Goal: Register for event/course

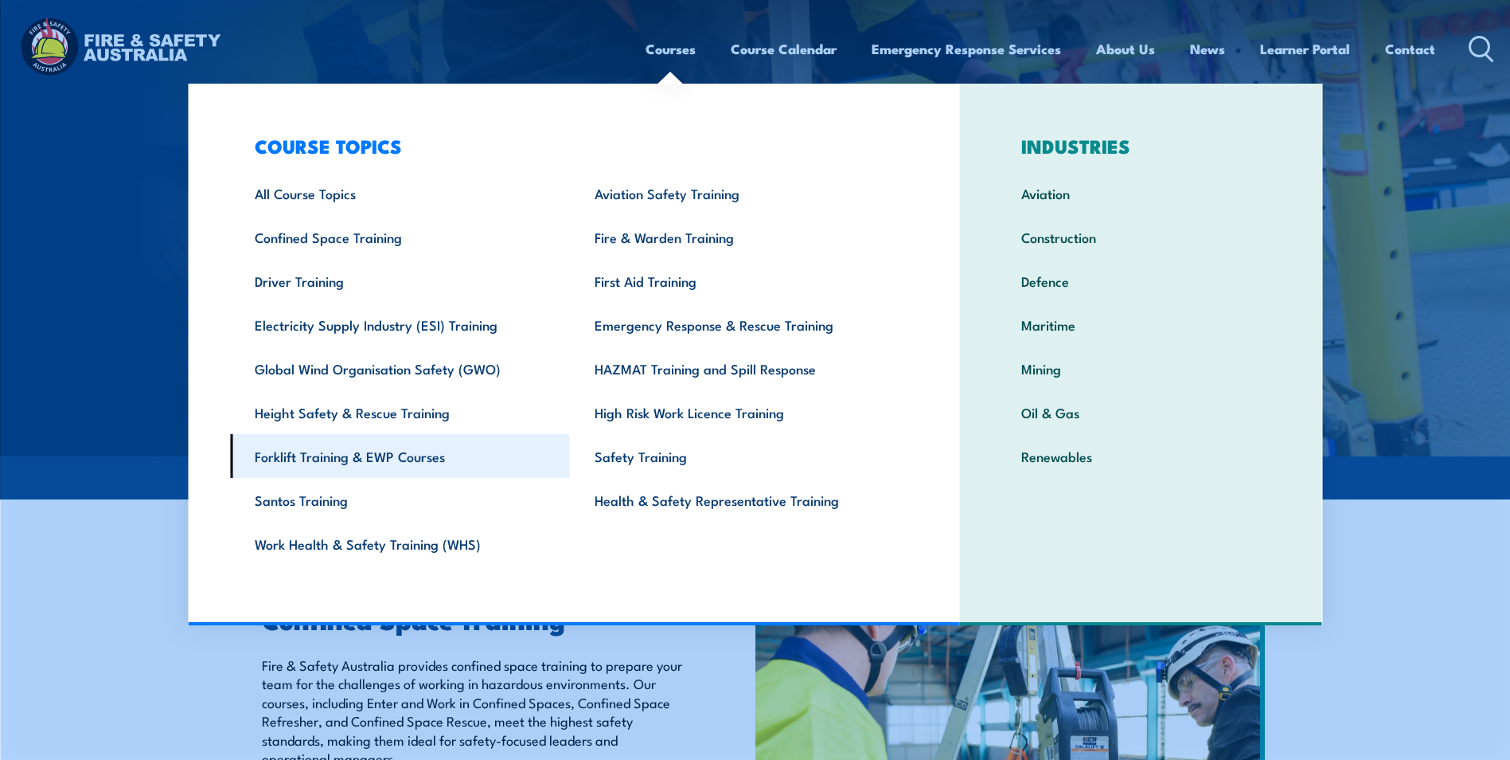
click at [366, 460] on link "Forklift Training & EWP Courses" at bounding box center [400, 456] width 340 height 44
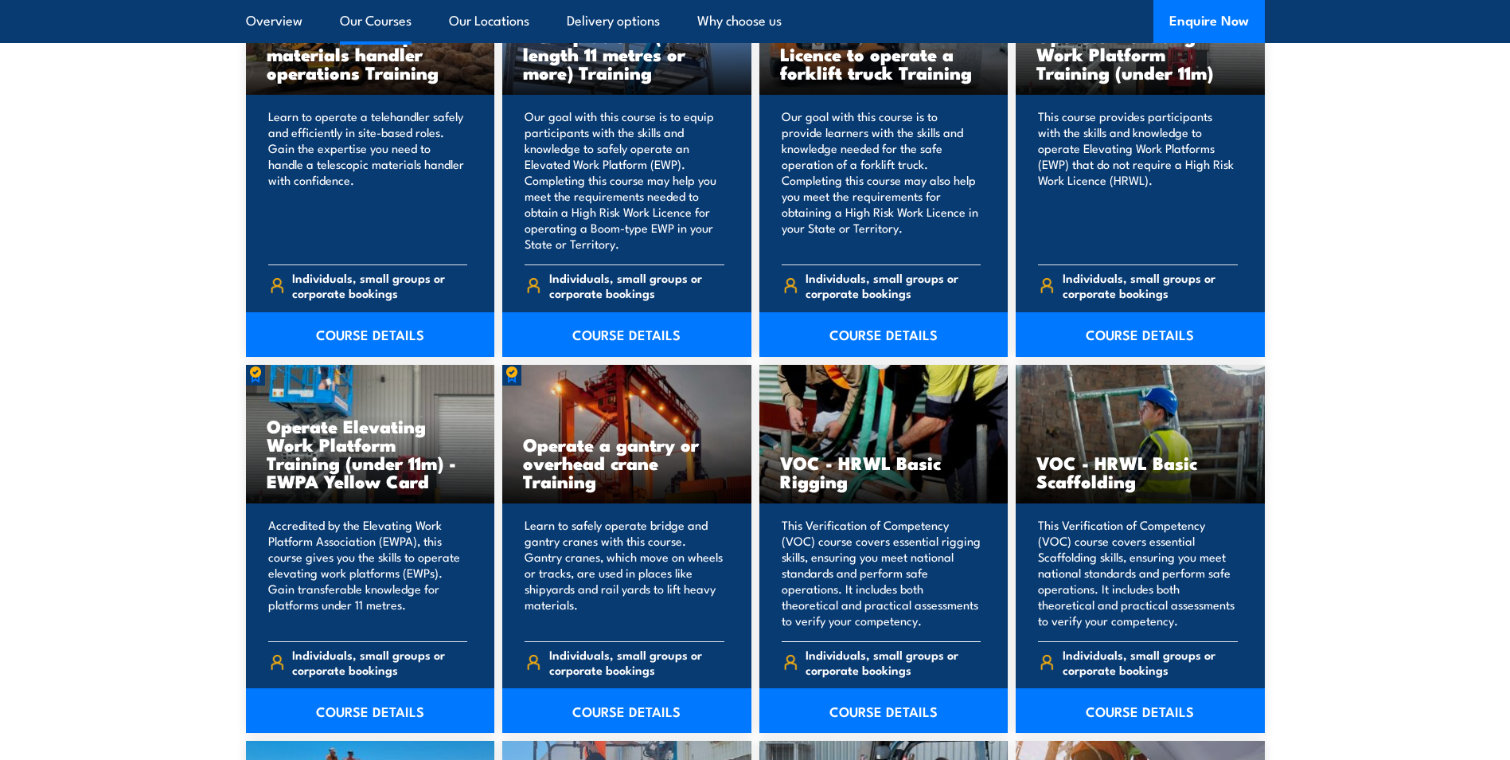
scroll to position [1194, 0]
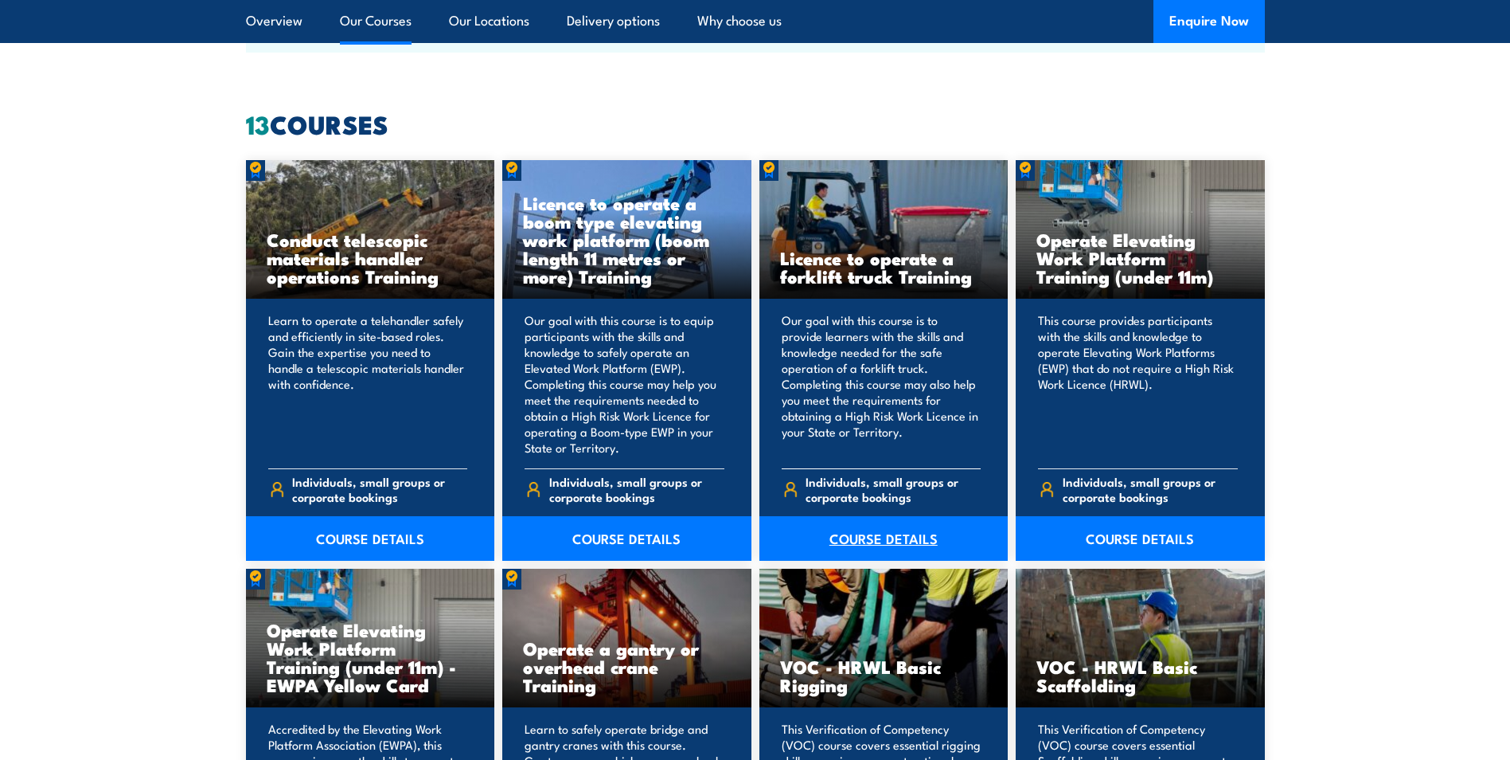
click at [891, 536] on link "COURSE DETAILS" at bounding box center [884, 538] width 249 height 45
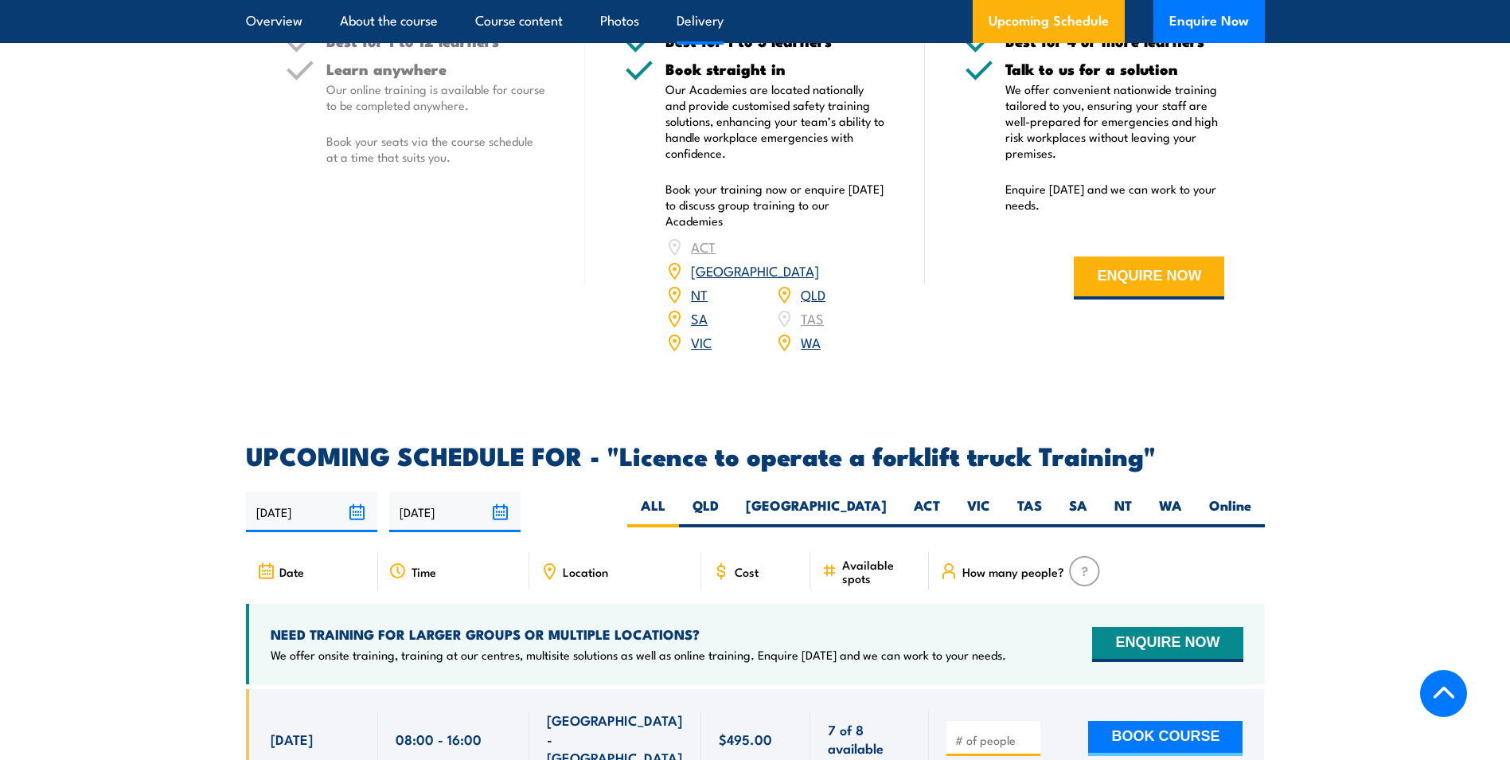
scroll to position [2229, 0]
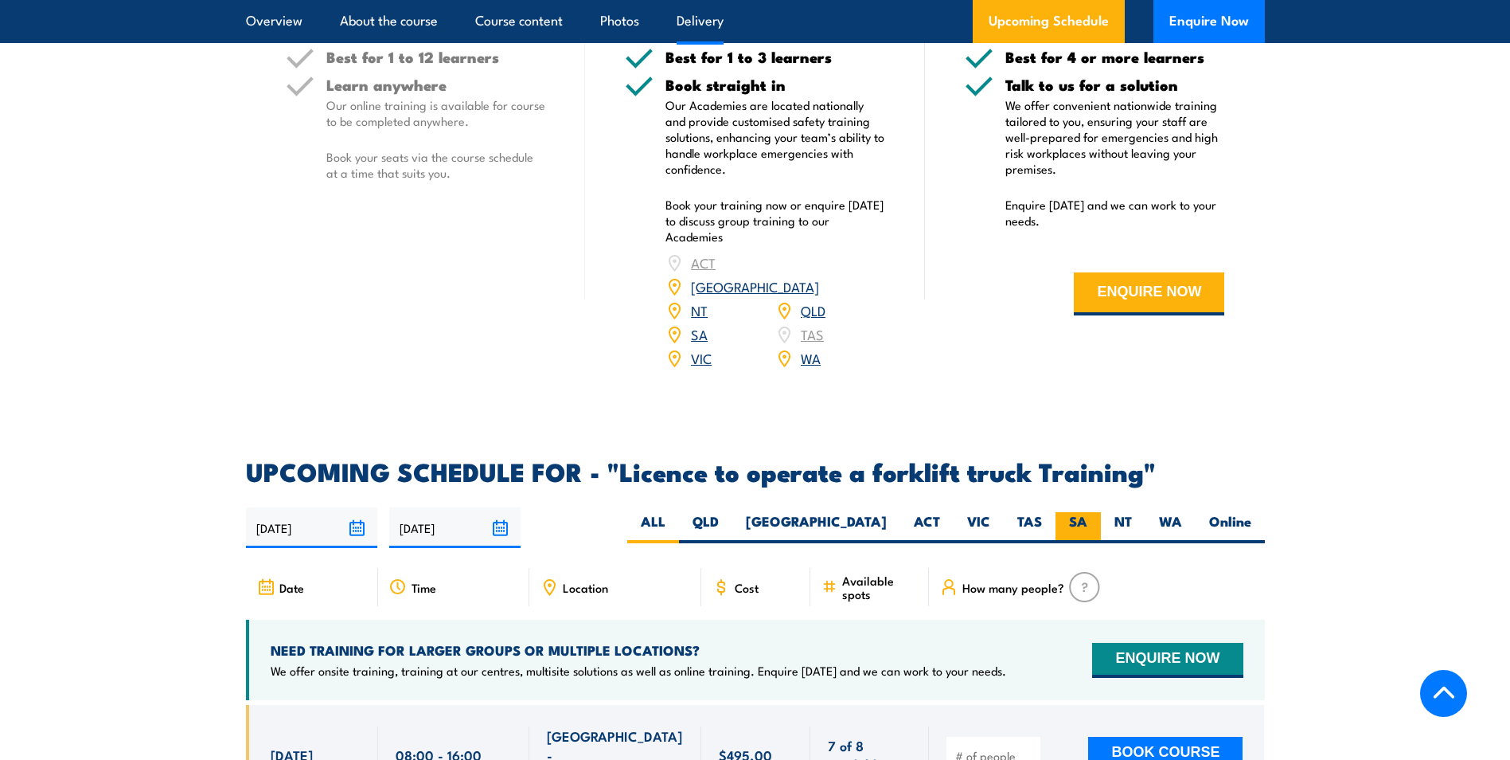
click at [1084, 512] on label "SA" at bounding box center [1078, 527] width 45 height 31
click at [1088, 512] on input "SA" at bounding box center [1093, 517] width 10 height 10
radio input "true"
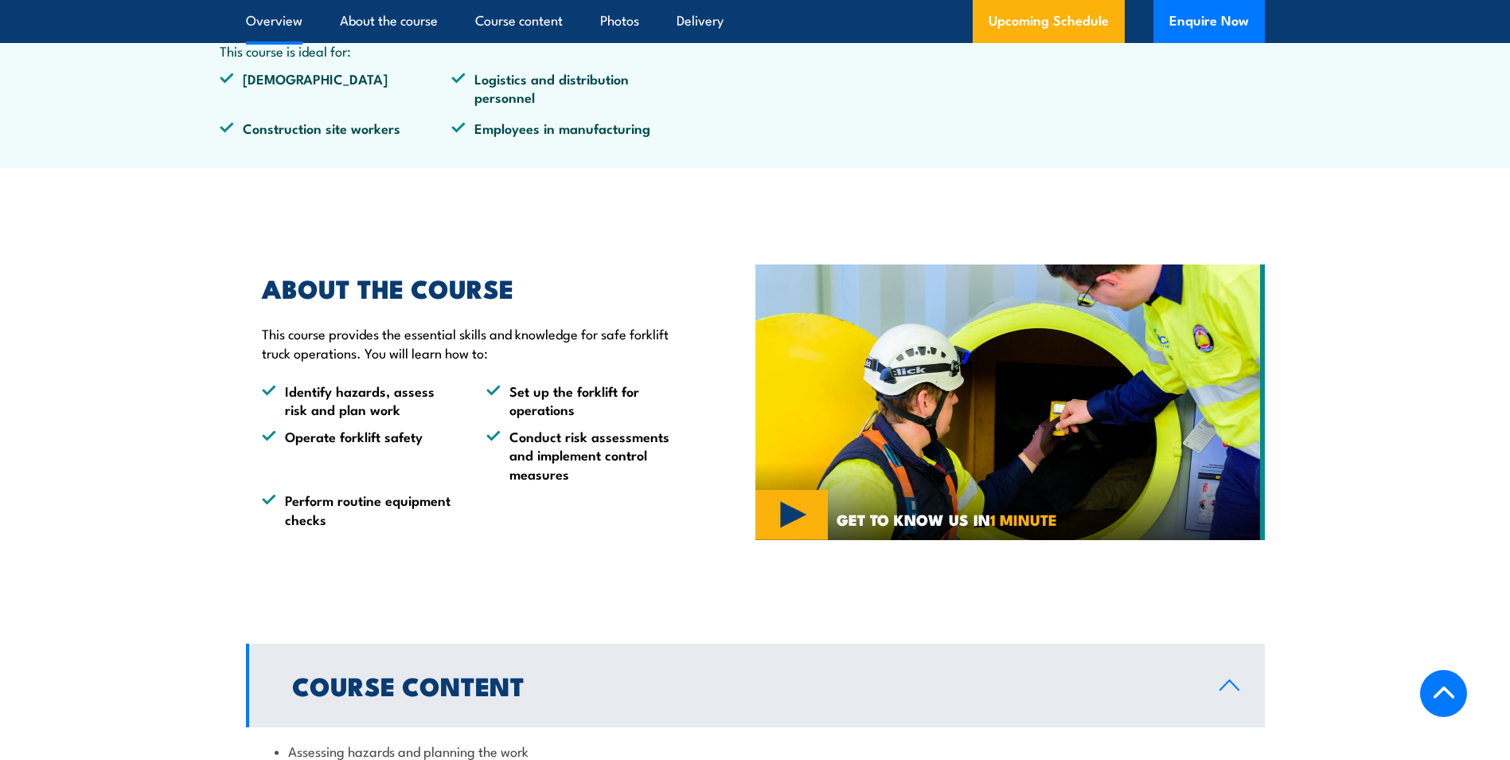
scroll to position [717, 0]
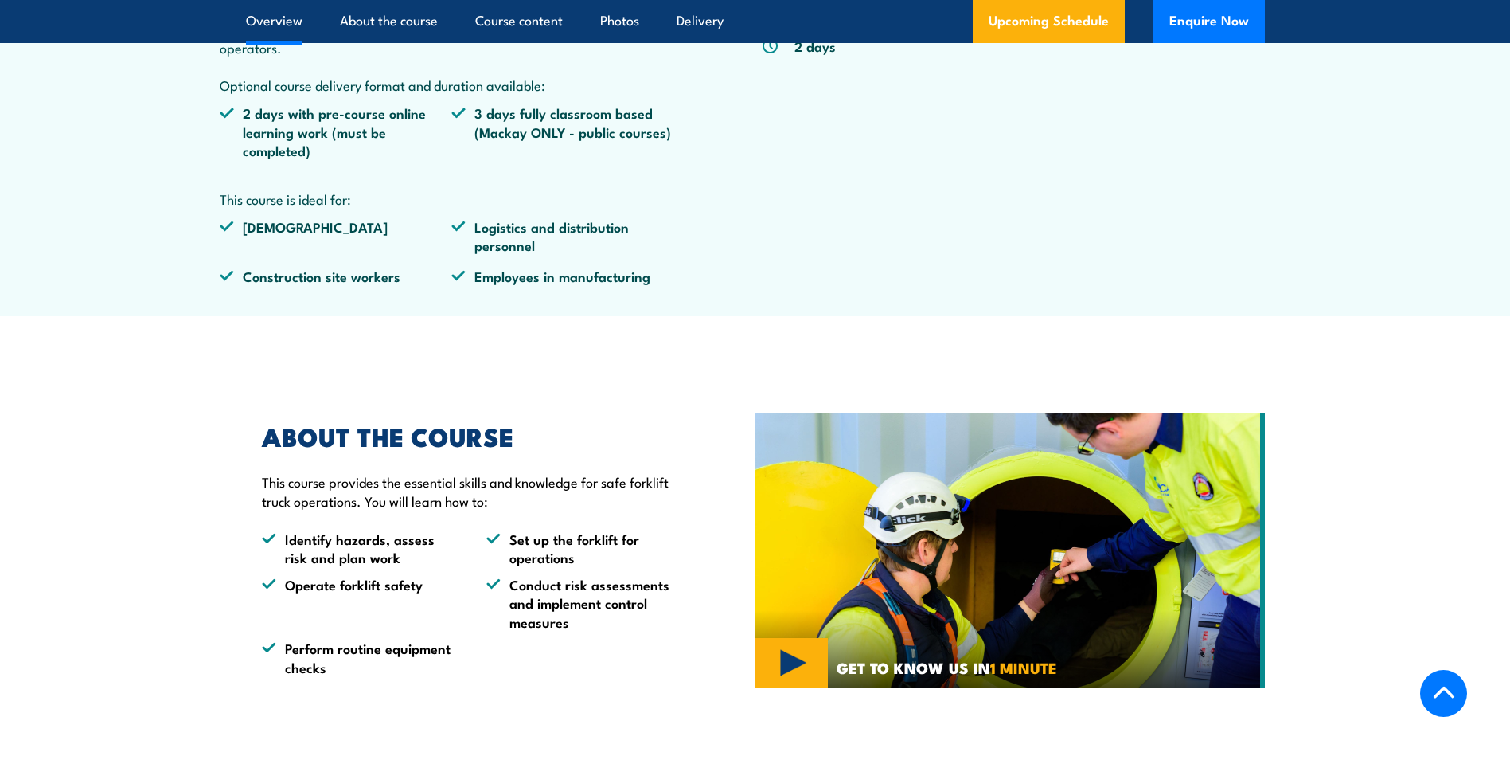
drag, startPoint x: 887, startPoint y: 437, endPoint x: 855, endPoint y: 440, distance: 31.9
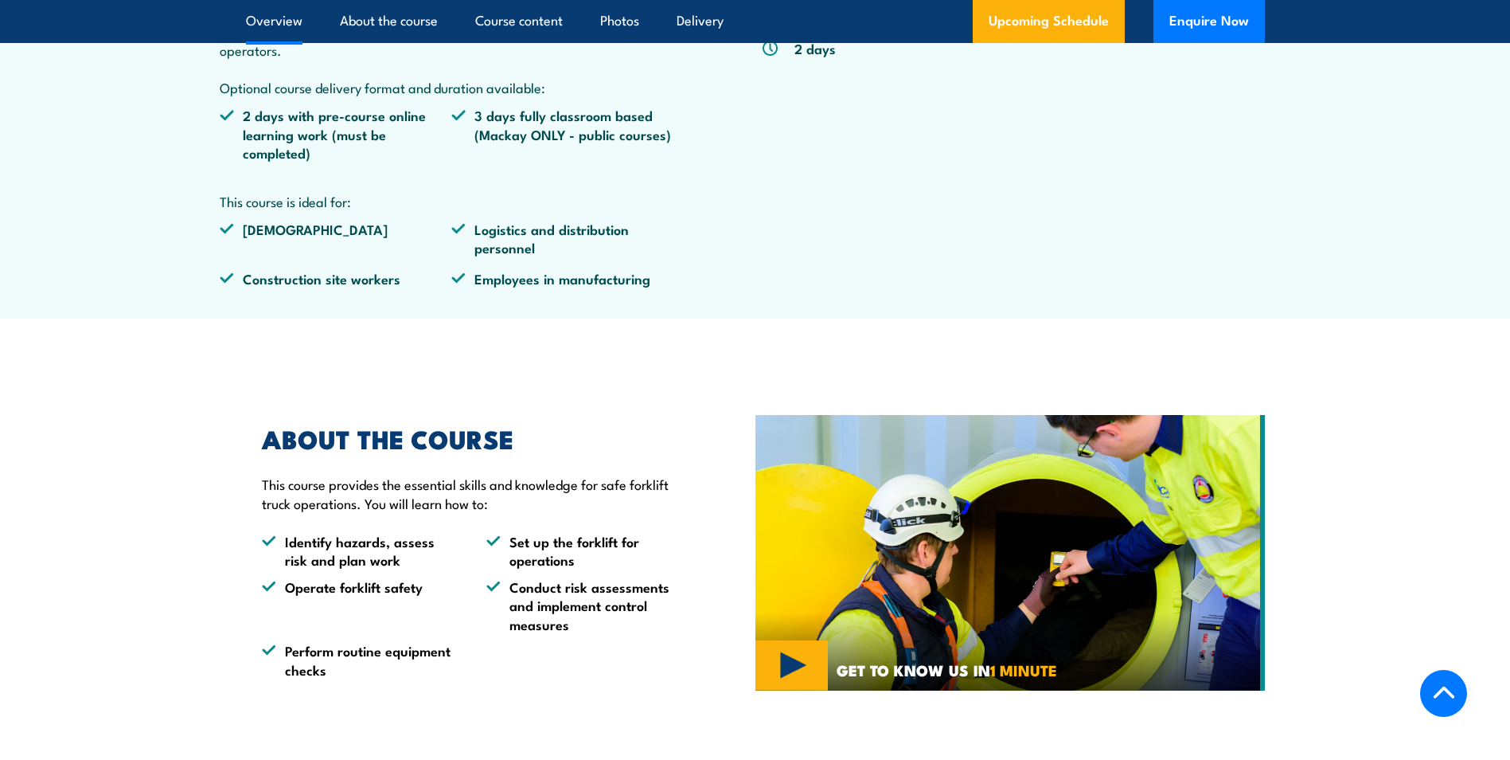
drag, startPoint x: 855, startPoint y: 440, endPoint x: 771, endPoint y: 354, distance: 119.9
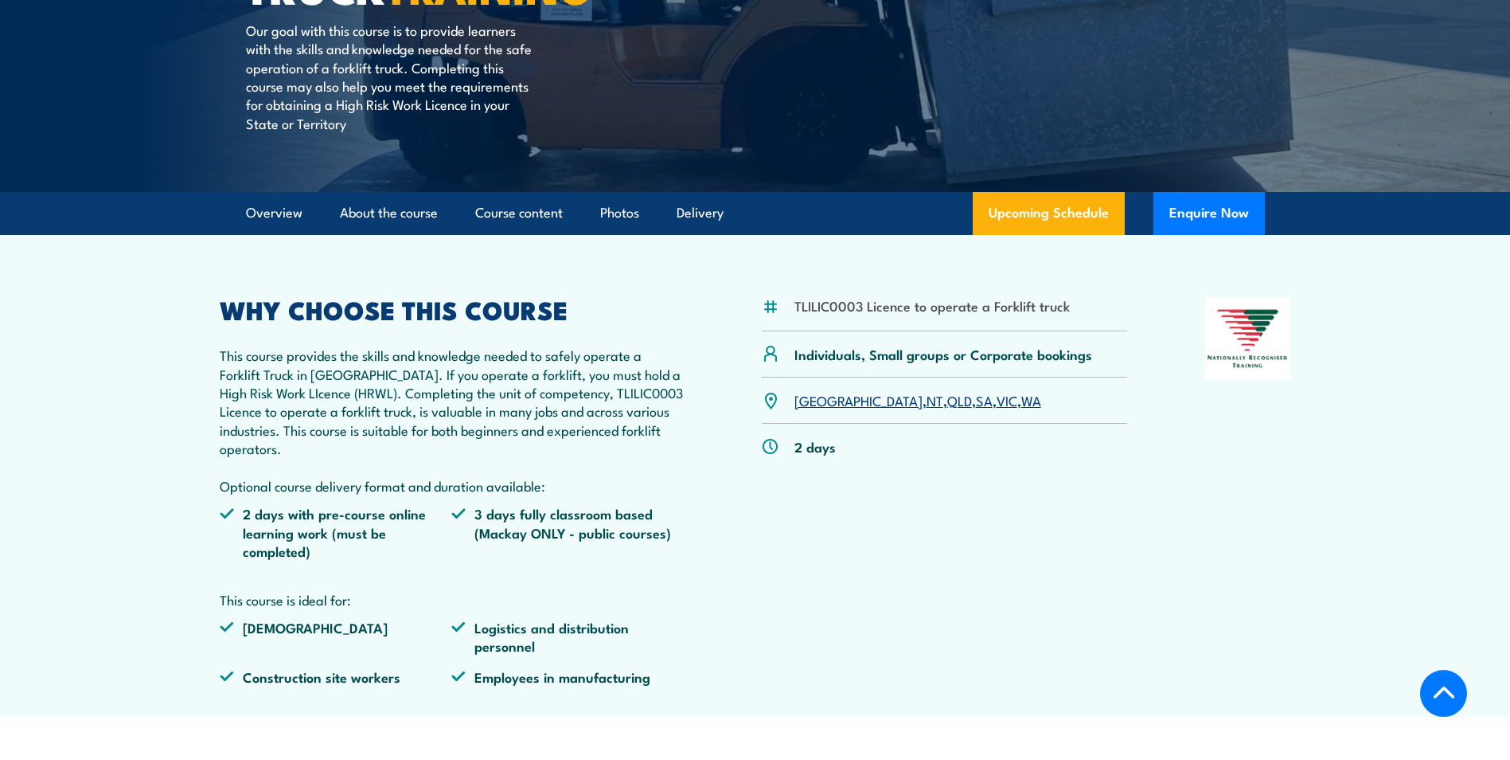
scroll to position [0, 0]
